Goal: Task Accomplishment & Management: Complete application form

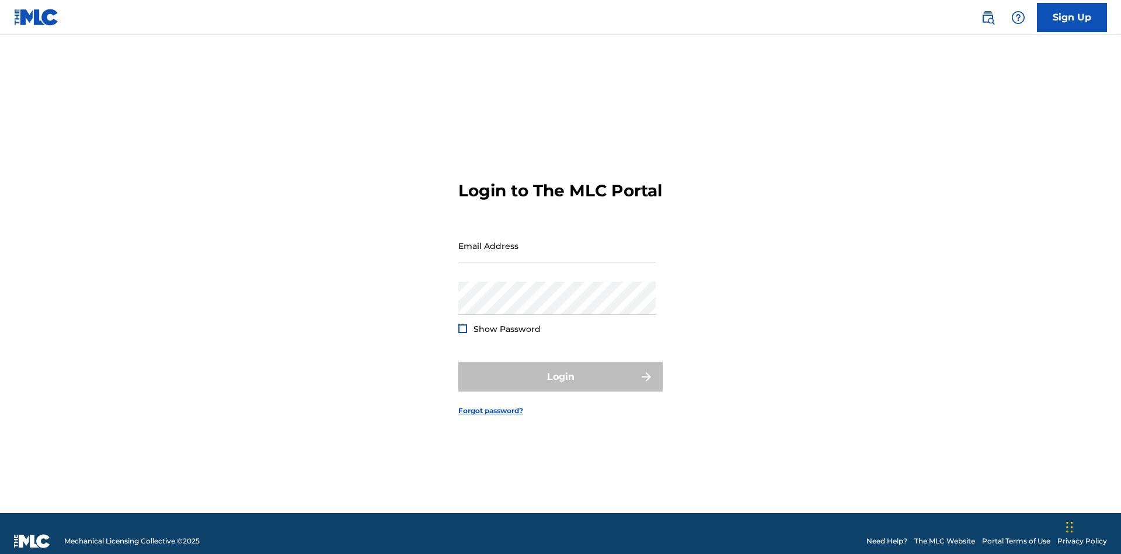
scroll to position [15, 0]
click at [557, 240] on input "Email Address" at bounding box center [556, 245] width 197 height 33
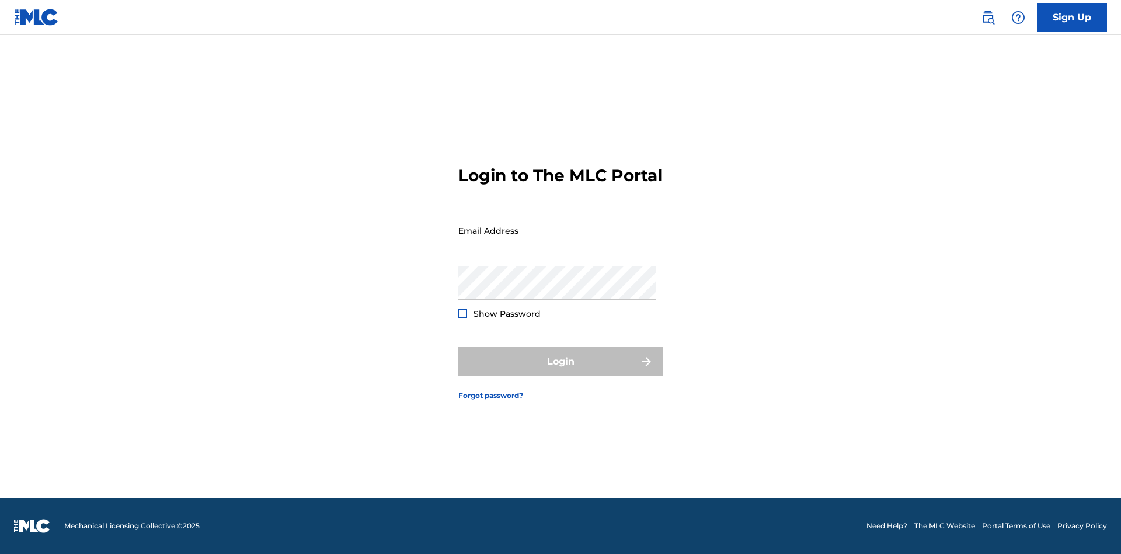
scroll to position [15, 0]
type input "[EMAIL_ADDRESS][DOMAIN_NAME]"
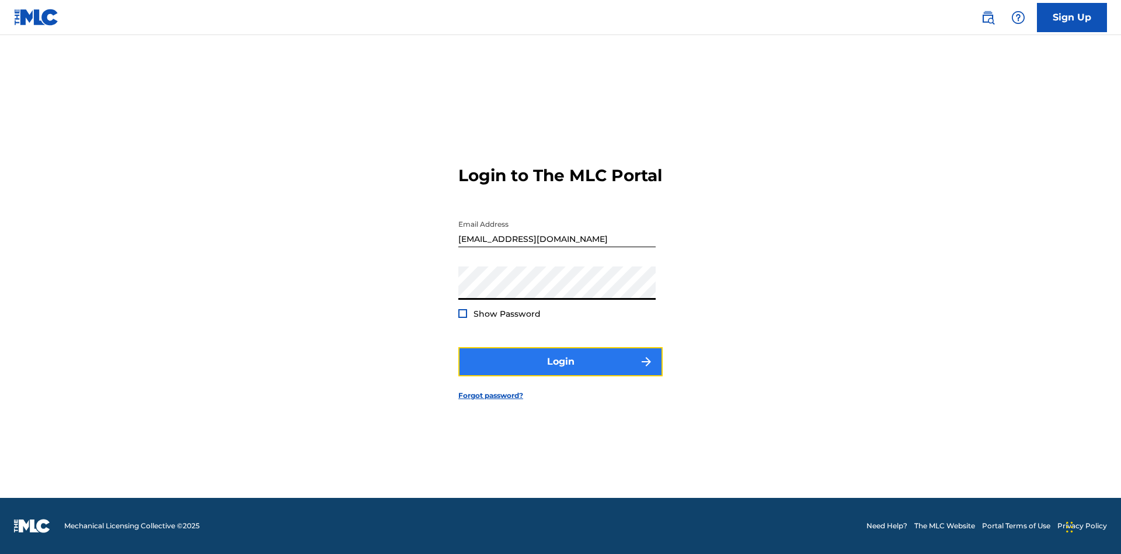
click at [561, 371] on button "Login" at bounding box center [560, 361] width 204 height 29
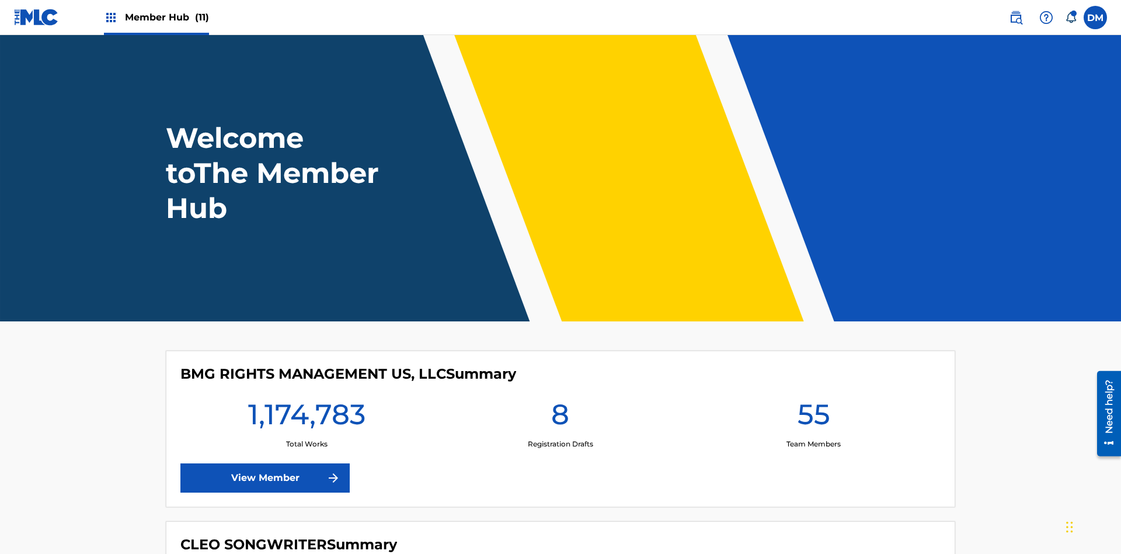
click at [166, 17] on span "Member Hub (11)" at bounding box center [167, 17] width 84 height 13
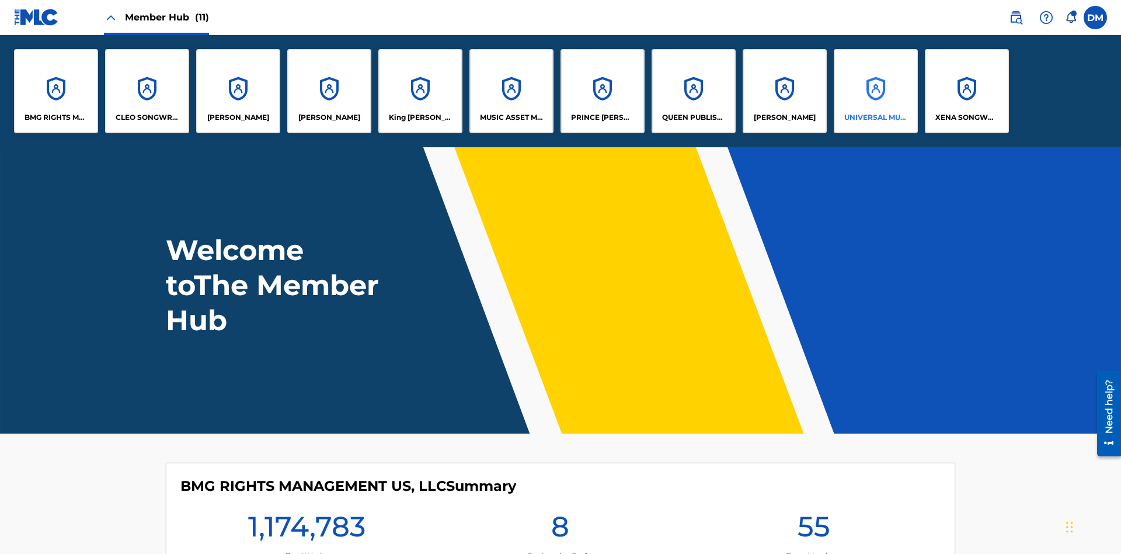
click at [875, 117] on p "UNIVERSAL MUSIC PUB GROUP" at bounding box center [877, 117] width 64 height 11
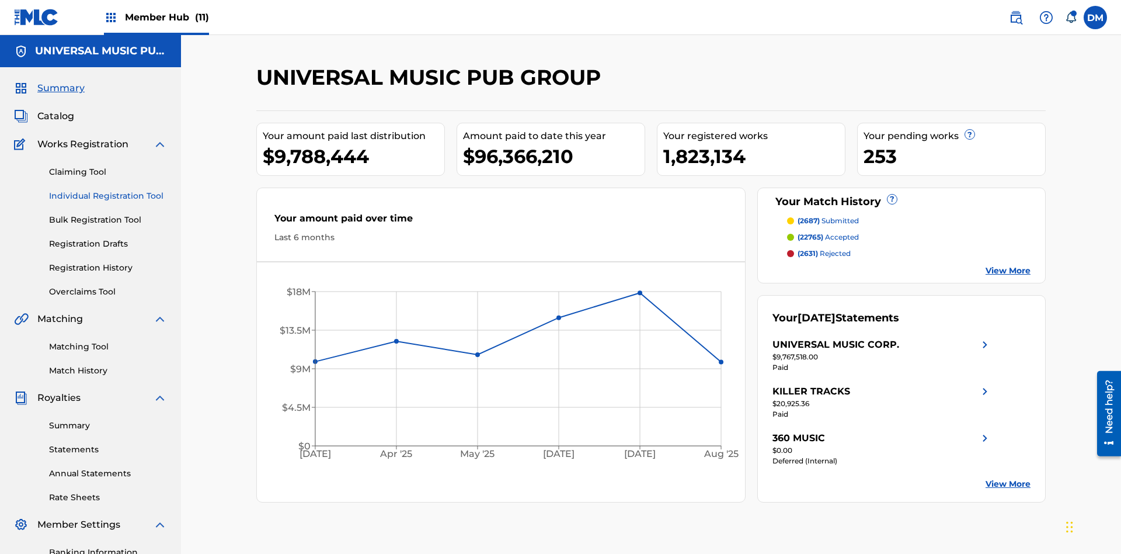
click at [108, 190] on link "Individual Registration Tool" at bounding box center [108, 196] width 118 height 12
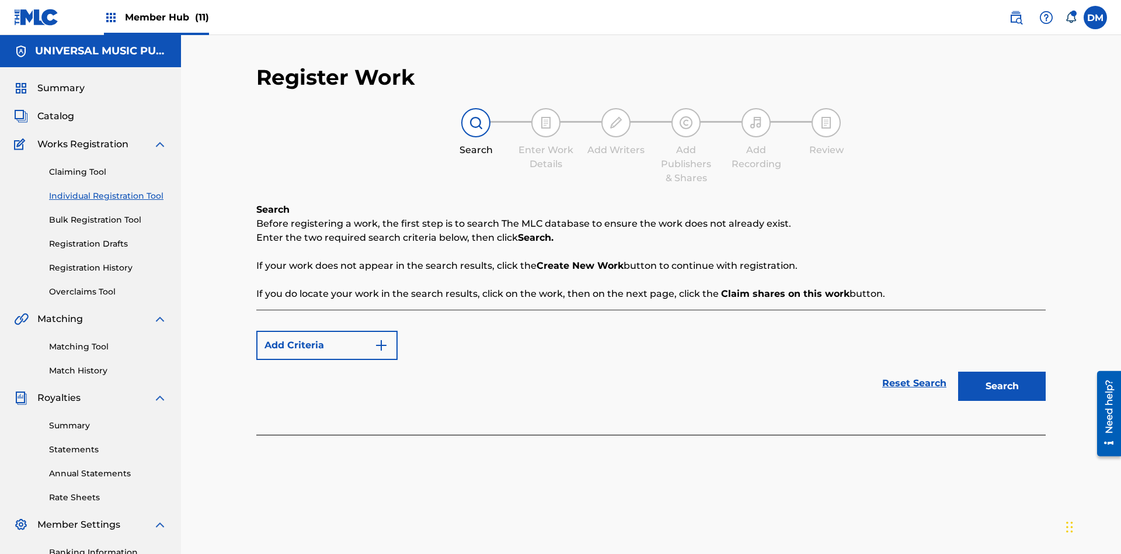
scroll to position [171, 0]
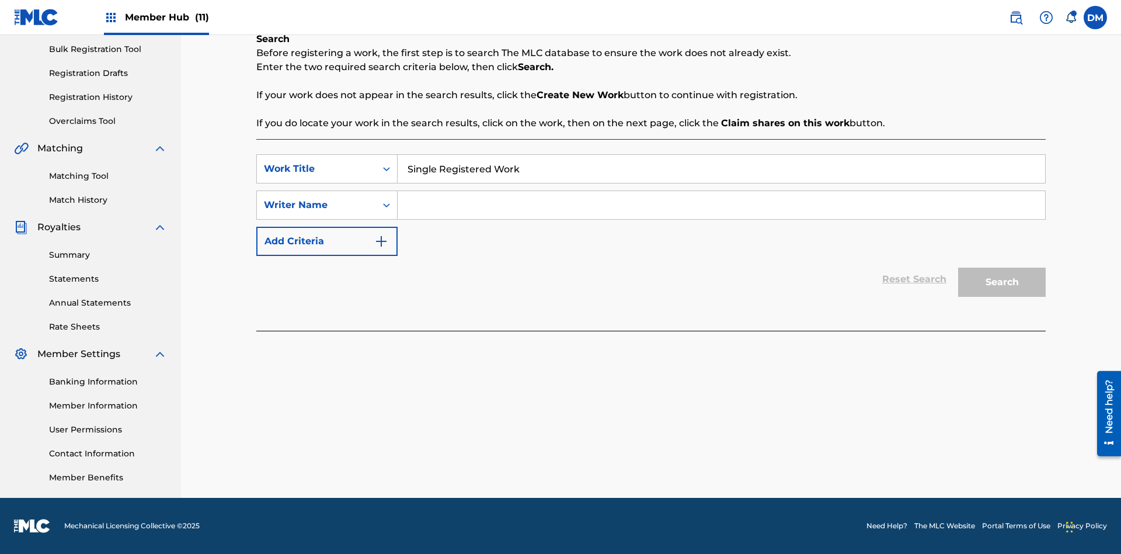
type input "Single Registered Work"
click at [721, 205] on input "Search Form" at bounding box center [722, 205] width 648 height 28
type input "QWERTYUIOP"
click at [1002, 282] on button "Search" at bounding box center [1002, 281] width 88 height 29
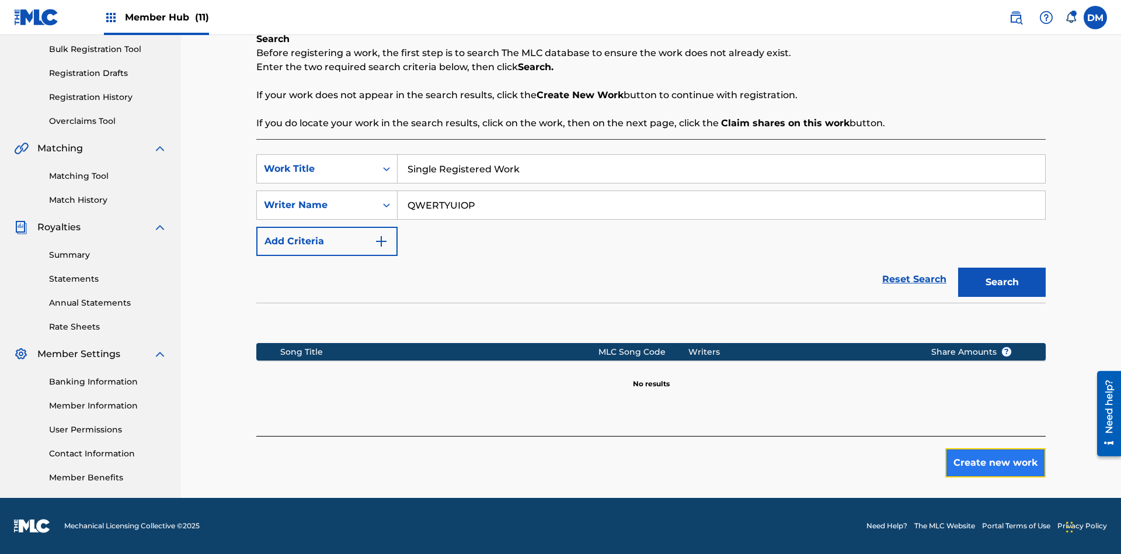
click at [996, 463] on button "Create new work" at bounding box center [996, 462] width 100 height 29
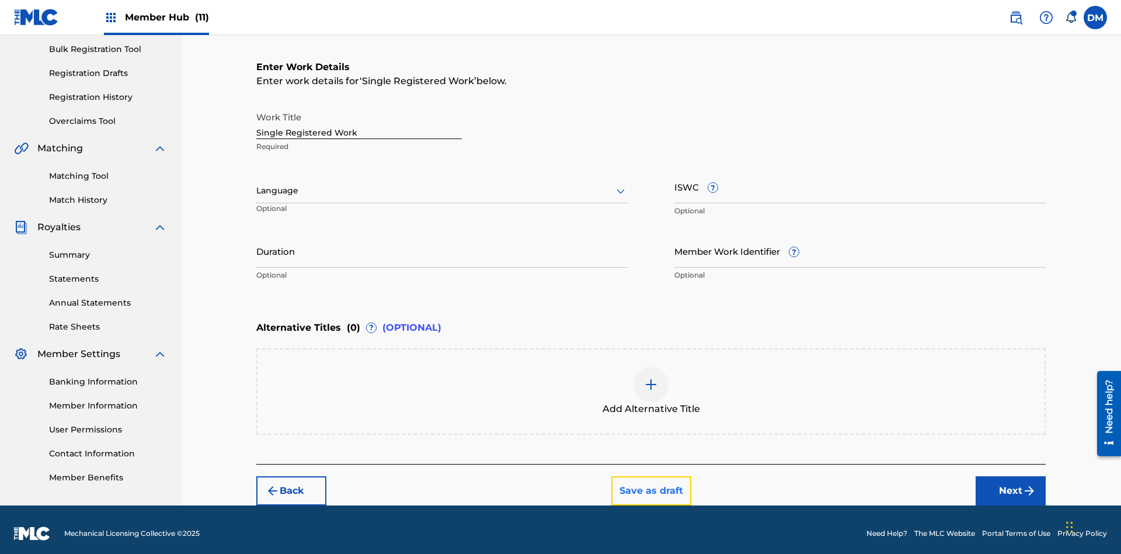
click at [651, 482] on button "Save as draft" at bounding box center [651, 490] width 80 height 29
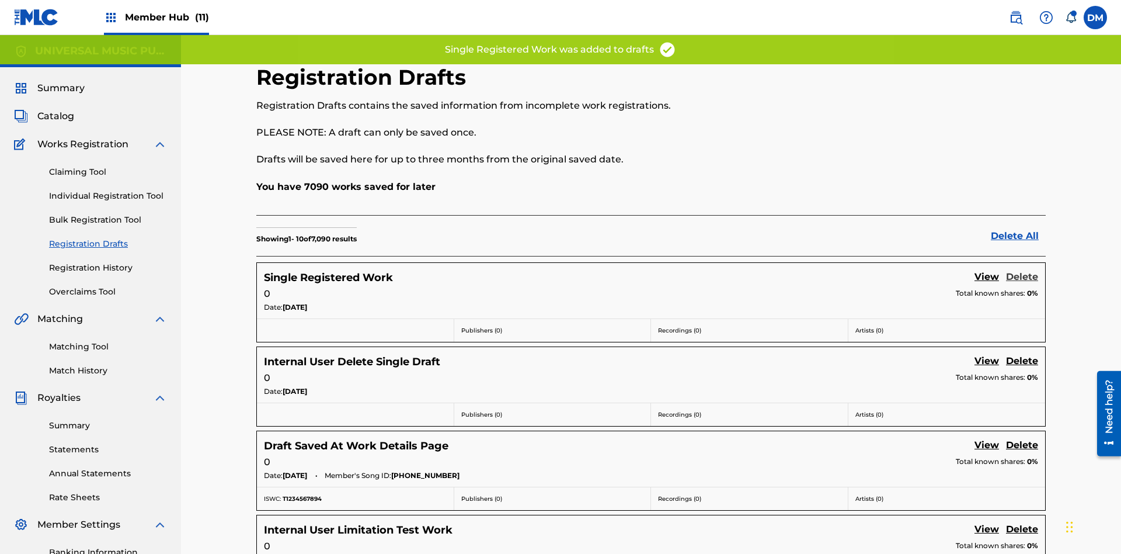
click at [1022, 270] on link "Delete" at bounding box center [1022, 278] width 32 height 16
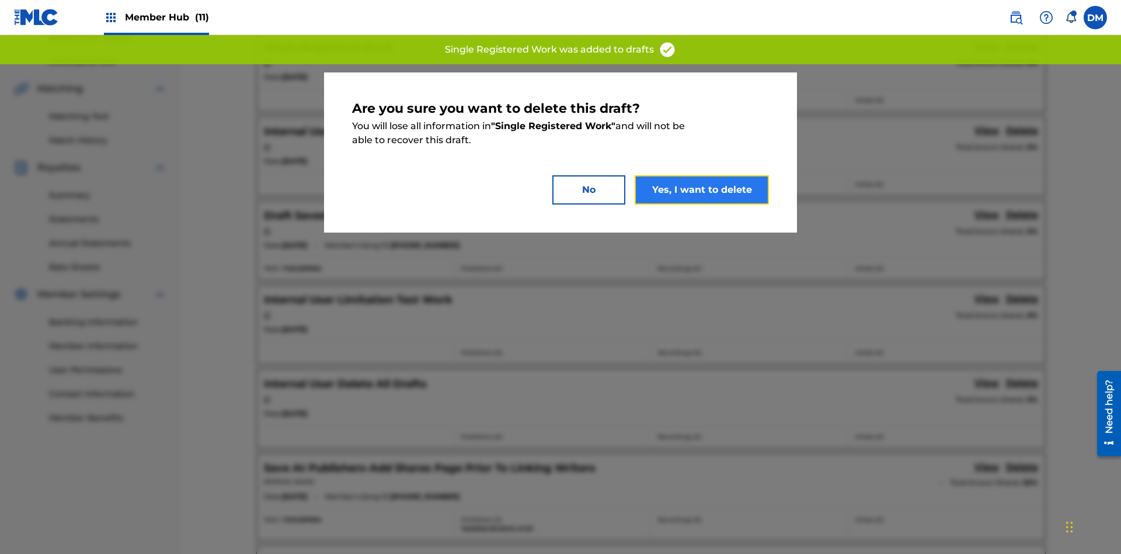
click at [702, 189] on button "Yes, I want to delete" at bounding box center [702, 189] width 134 height 29
